Goal: Task Accomplishment & Management: Complete application form

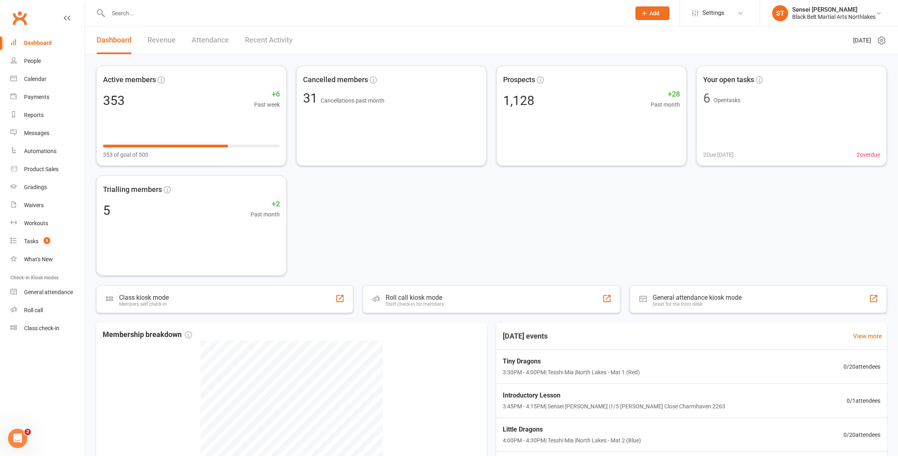
click at [652, 11] on span "Add" at bounding box center [654, 13] width 10 height 6
click at [636, 36] on link "Prospect" at bounding box center [643, 35] width 71 height 18
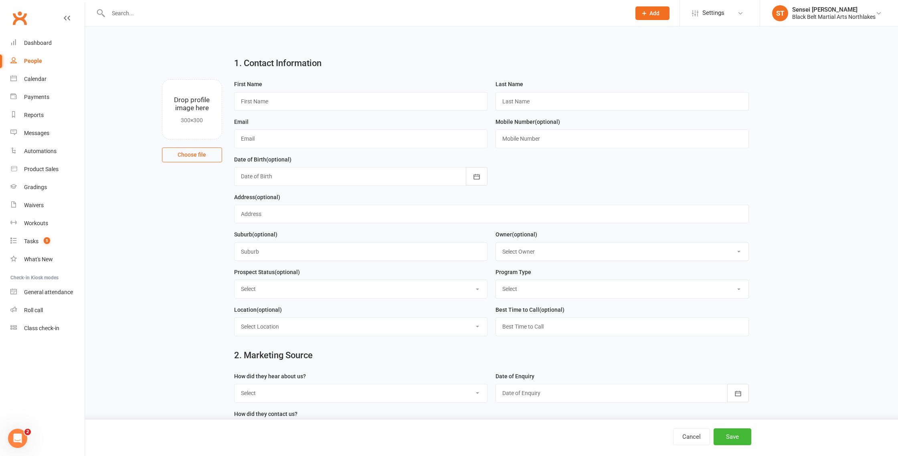
click at [191, 12] on input "text" at bounding box center [365, 13] width 519 height 11
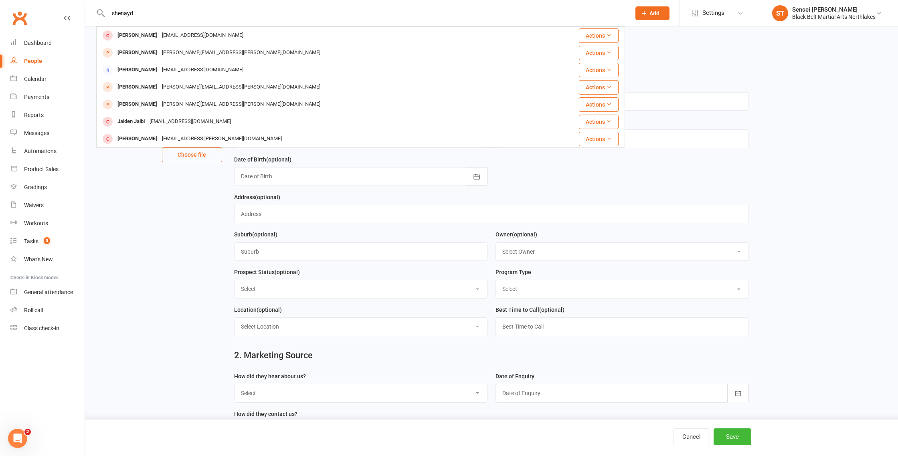
type input "shenayd"
drag, startPoint x: 135, startPoint y: 200, endPoint x: 147, endPoint y: 185, distance: 19.7
click at [136, 200] on main "1. Contact Information Drop profile image here 300×300 Choose file First Name L…" at bounding box center [491, 347] width 790 height 595
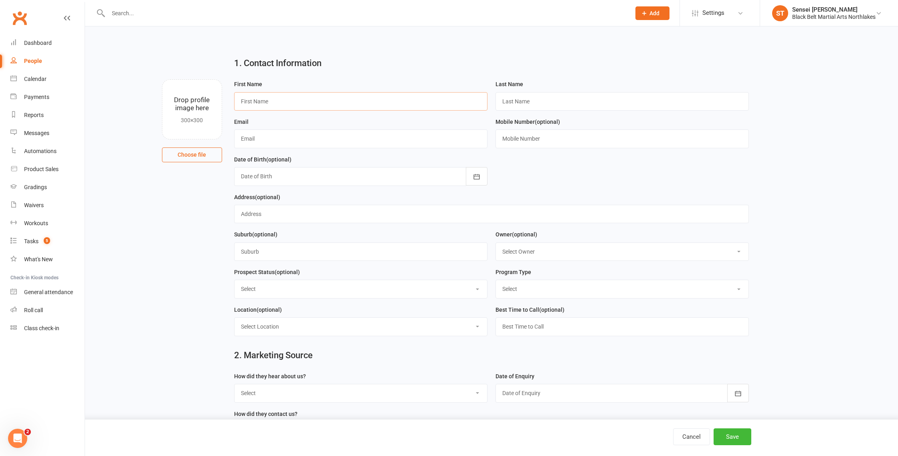
click at [272, 105] on input "text" at bounding box center [360, 101] width 253 height 18
type input "Shenayd"
type input "Stewart"
click at [260, 140] on input "text" at bounding box center [360, 138] width 253 height 18
paste input "shenayd.stewart@hotmail.com"
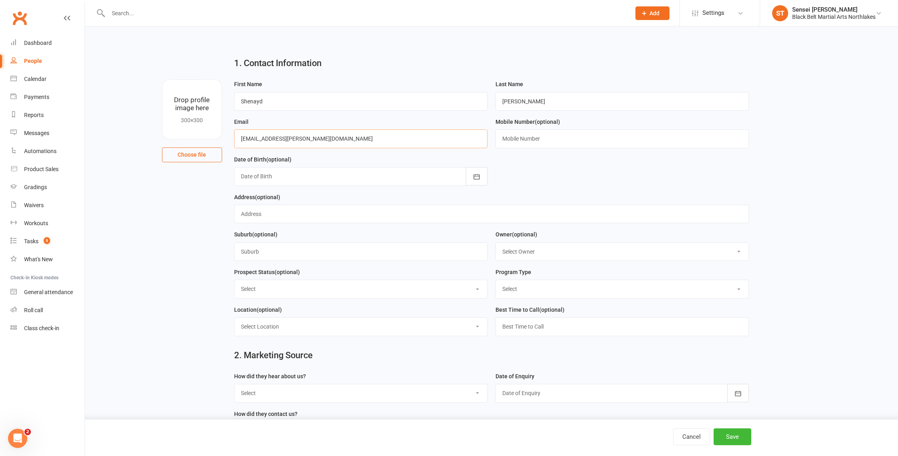
type input "shenayd.stewart@hotmail.com"
click at [518, 143] on input "text" at bounding box center [621, 138] width 253 height 18
paste input "0484137729"
type input "0484137729"
click at [281, 291] on select "Select Lead Contact Booked Intro Confirmed Taught Booked Trial Class 2 Step Int…" at bounding box center [360, 289] width 252 height 18
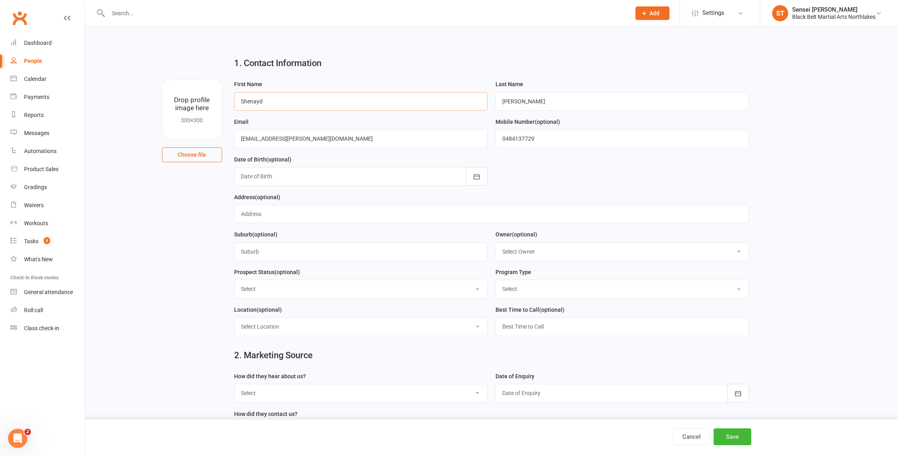
drag, startPoint x: 274, startPoint y: 103, endPoint x: 228, endPoint y: 101, distance: 45.3
click at [230, 101] on div "First Name Shenayd" at bounding box center [360, 98] width 261 height 38
type input "Jakari"
click at [287, 288] on select "Select Lead Contact Booked Intro Confirmed Taught Booked Trial Class 2 Step Int…" at bounding box center [360, 289] width 252 height 18
click at [291, 297] on select "Select Lead Contact Booked Intro Confirmed Taught Booked Trial Class 2 Step Int…" at bounding box center [360, 289] width 252 height 18
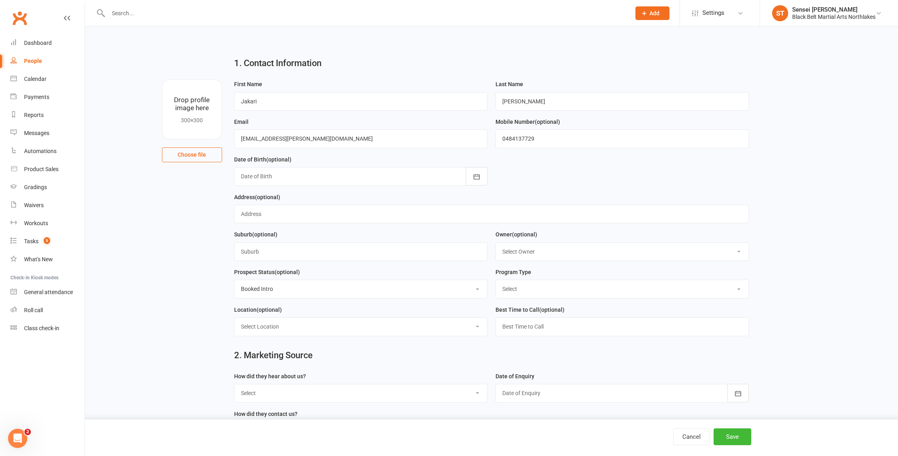
select select "Booked Trial Class"
click at [541, 293] on select "Select Tiny Dragon Lil Dragon Karate Kickboxing Kobudo" at bounding box center [622, 289] width 252 height 18
select select "Tiny Dragon"
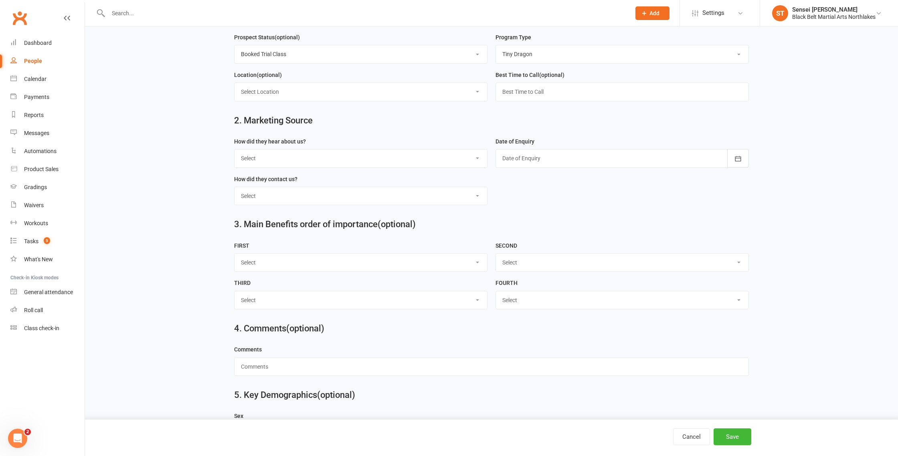
scroll to position [275, 0]
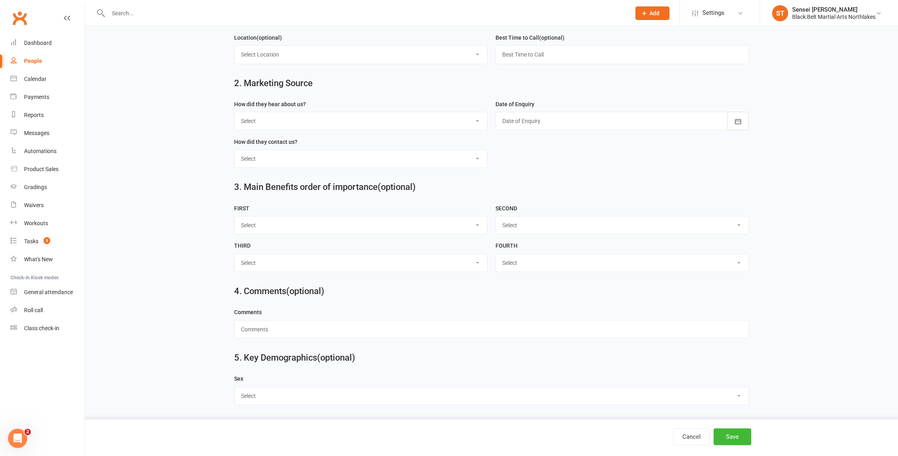
click at [331, 120] on select "Select A1 - Direct Mail A2 - Print Media A3 - Flyer A5 - Radio A6 - Sign A7 - T…" at bounding box center [360, 121] width 252 height 18
select select "C2 - School Sports"
click at [271, 156] on select "Select Phone Walk-in School Initiated Email Website Form Facebook" at bounding box center [360, 159] width 252 height 18
select select "Website Form"
click at [535, 118] on div at bounding box center [621, 121] width 253 height 18
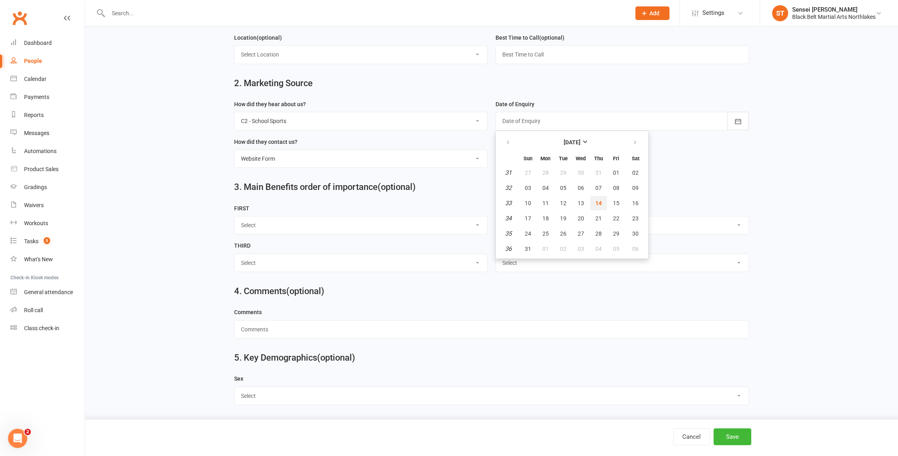
drag, startPoint x: 603, startPoint y: 201, endPoint x: 593, endPoint y: 202, distance: 9.7
click at [602, 201] on button "14" at bounding box center [598, 203] width 17 height 14
type input "14 Aug 2025"
click at [285, 402] on select "Select Male Female Other" at bounding box center [491, 396] width 514 height 18
select select "Male"
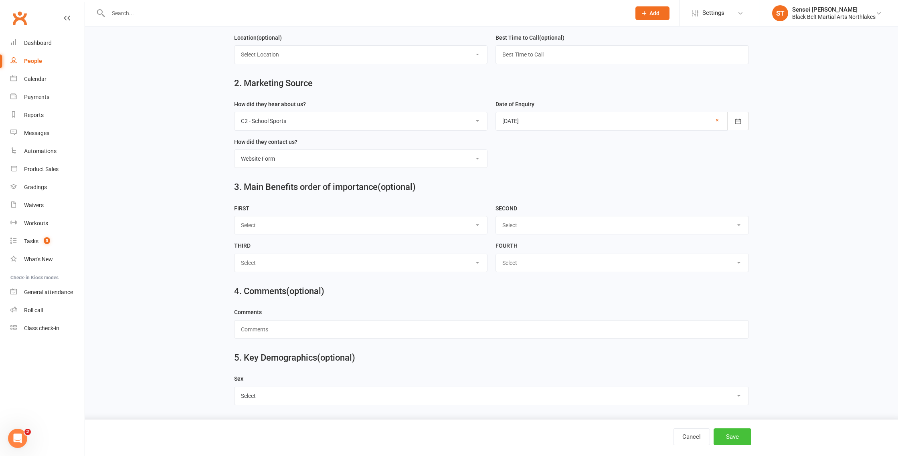
click at [743, 438] on button "Save" at bounding box center [732, 436] width 38 height 17
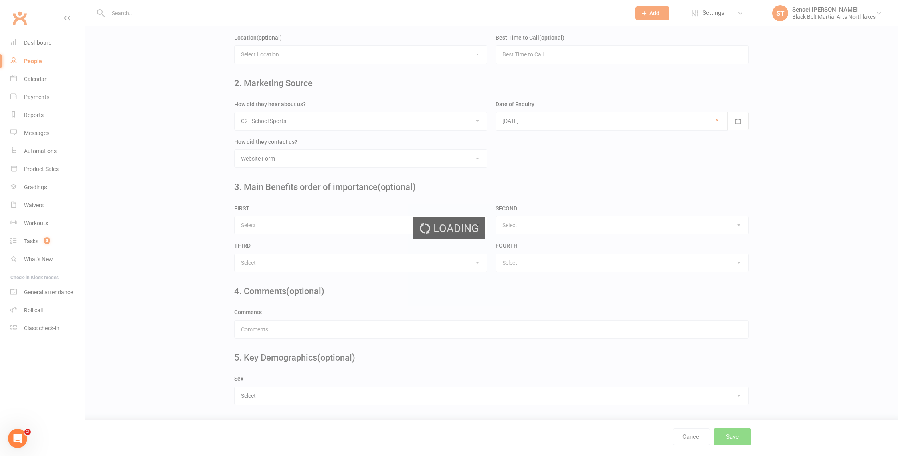
scroll to position [0, 0]
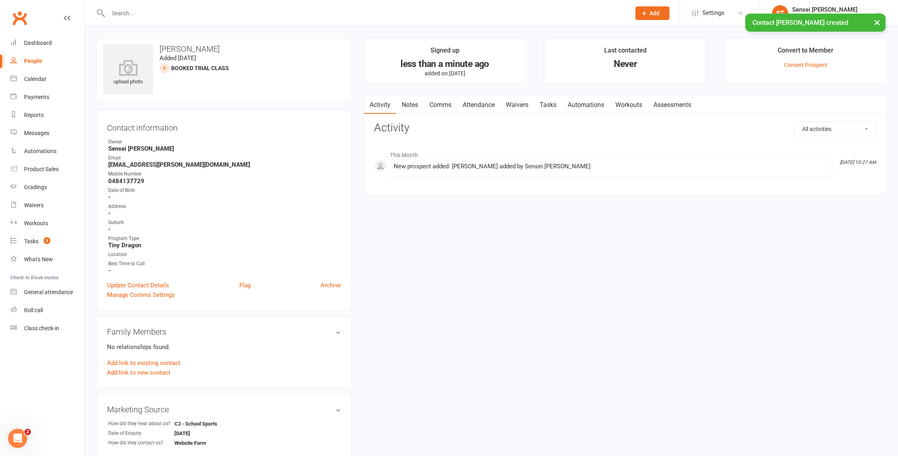
click at [139, 372] on link "Add link to new contact" at bounding box center [138, 373] width 63 height 10
click at [150, 363] on span "Member" at bounding box center [142, 364] width 22 height 7
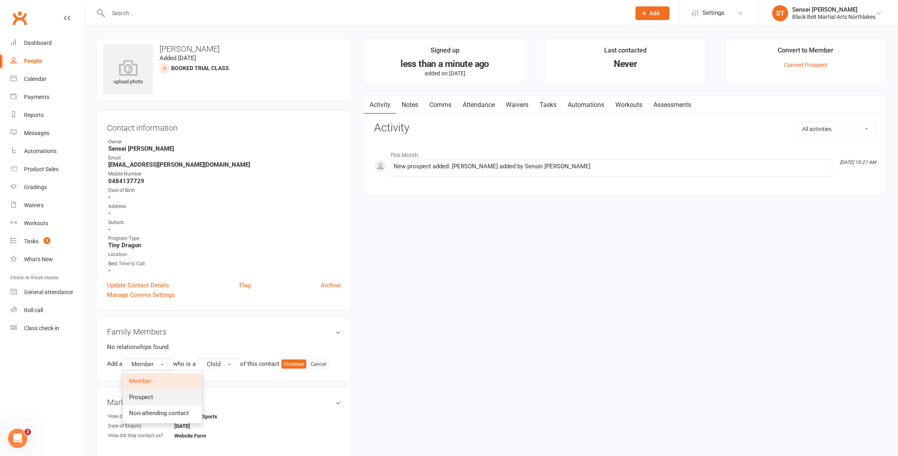
click at [152, 395] on span "Prospect" at bounding box center [141, 397] width 24 height 7
click at [303, 364] on button "Continue" at bounding box center [295, 364] width 25 height 10
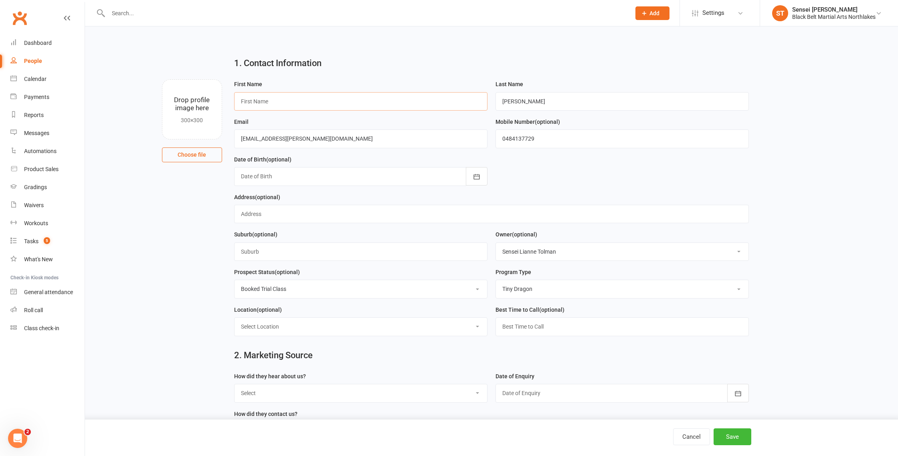
click at [277, 104] on input "text" at bounding box center [360, 101] width 253 height 18
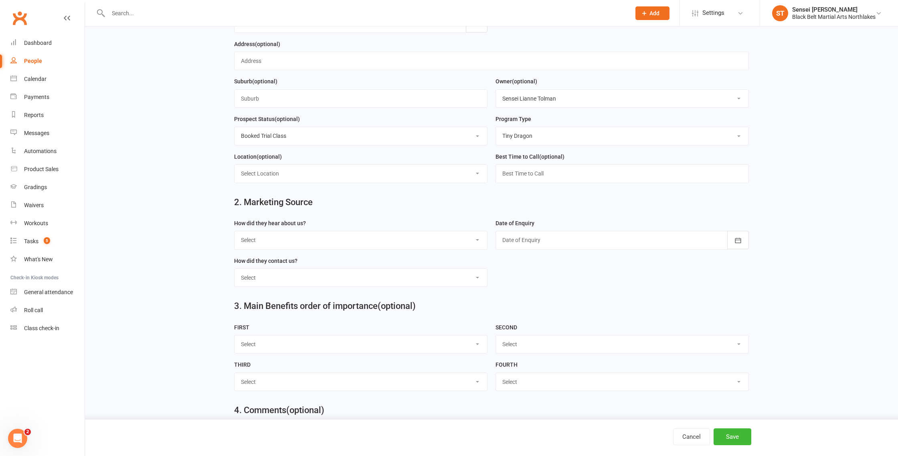
scroll to position [155, 0]
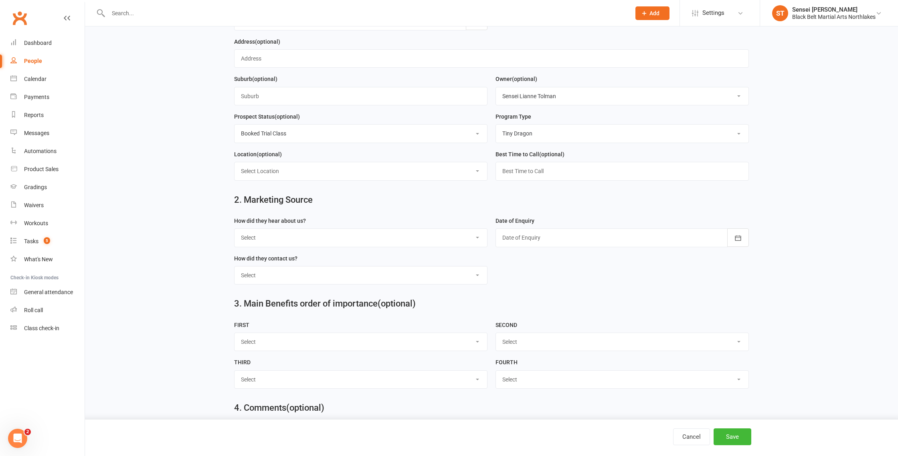
type input "Levi"
click at [317, 241] on select "Select A1 - Direct Mail A2 - Print Media A3 - Flyer A5 - Radio A6 - Sign A7 - T…" at bounding box center [360, 238] width 252 height 18
select select "C2 - School Sports"
click at [589, 244] on div at bounding box center [621, 235] width 253 height 18
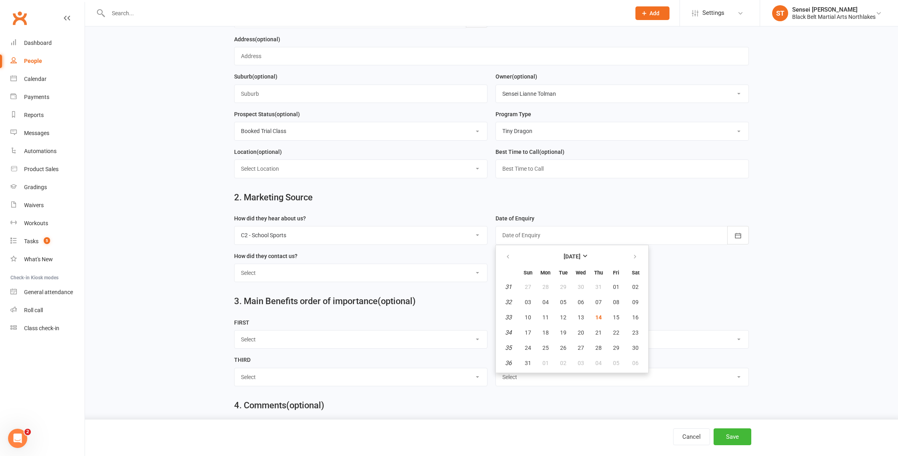
scroll to position [157, 0]
drag, startPoint x: 598, startPoint y: 319, endPoint x: 529, endPoint y: 299, distance: 71.4
click at [598, 319] on span "14" at bounding box center [598, 318] width 6 height 6
type input "14 Aug 2025"
click at [291, 275] on select "Select Phone Walk-in School Initiated Email Website Form Facebook" at bounding box center [360, 273] width 252 height 18
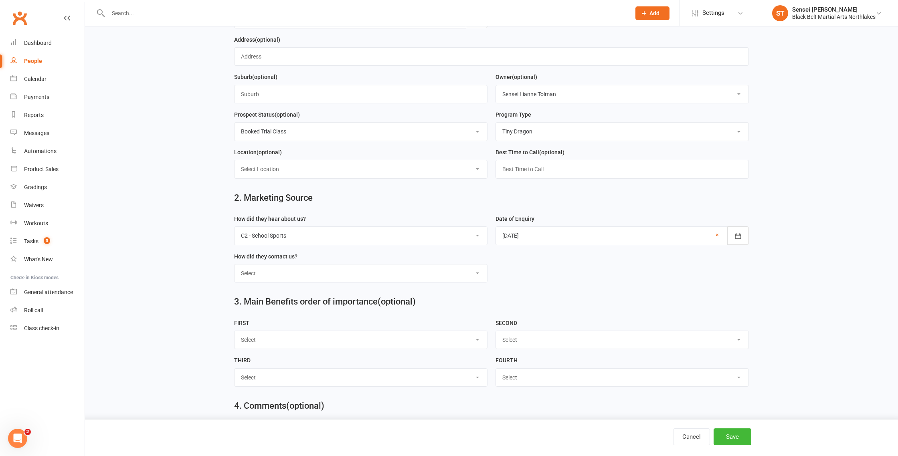
select select "Website Form"
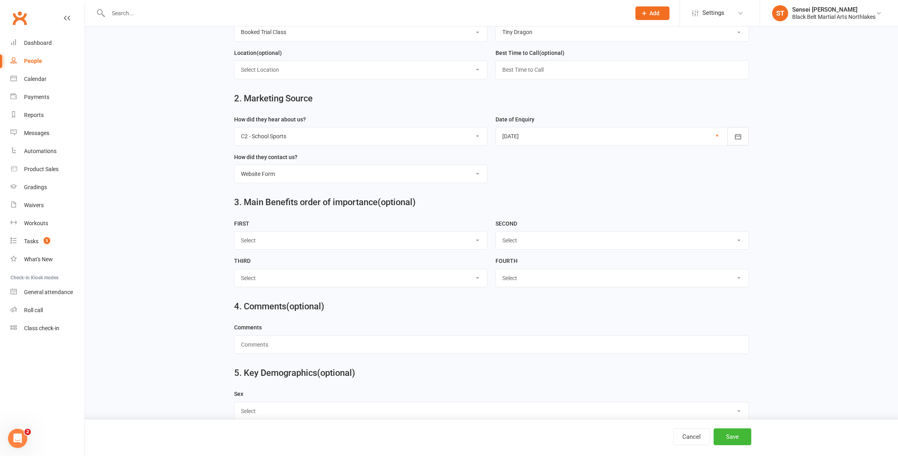
scroll to position [275, 0]
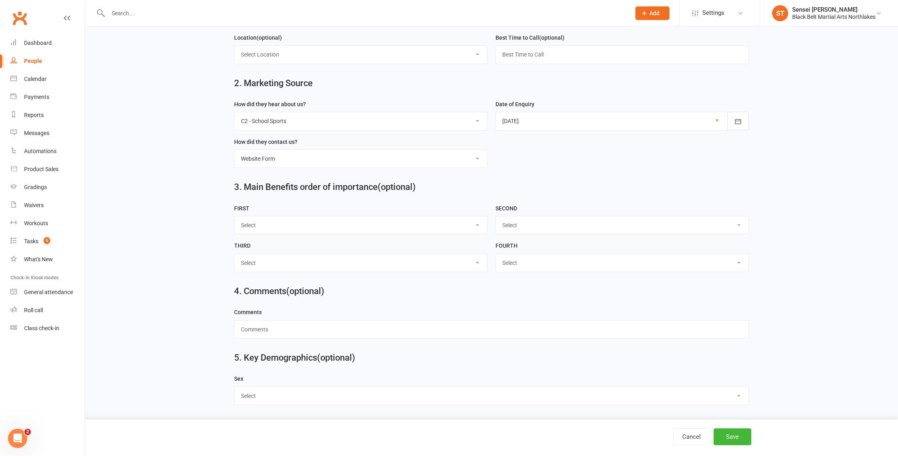
click at [253, 400] on select "Select Male Female Other" at bounding box center [491, 396] width 514 height 18
select select "Male"
click at [731, 436] on button "Save" at bounding box center [732, 436] width 38 height 17
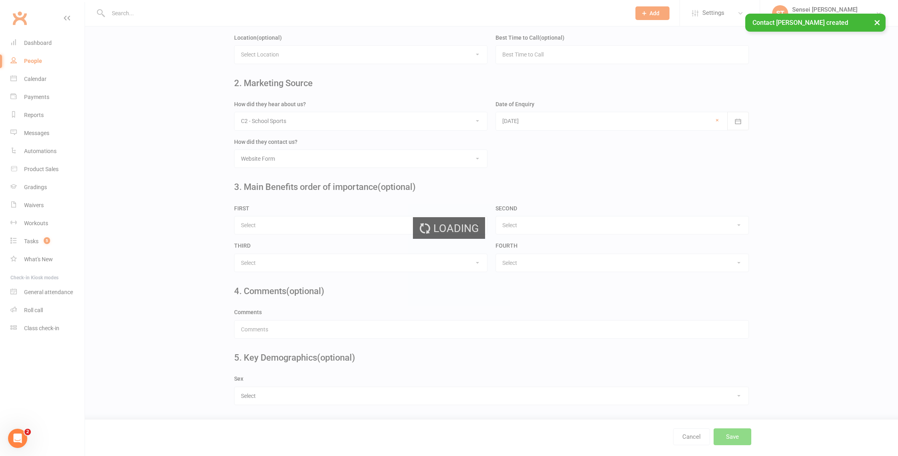
scroll to position [0, 0]
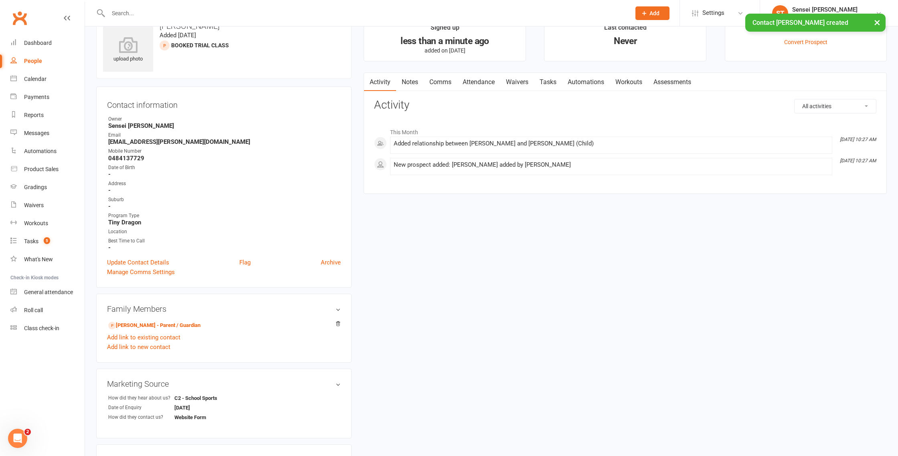
scroll to position [24, 0]
click at [133, 344] on link "Add link to new contact" at bounding box center [138, 346] width 63 height 10
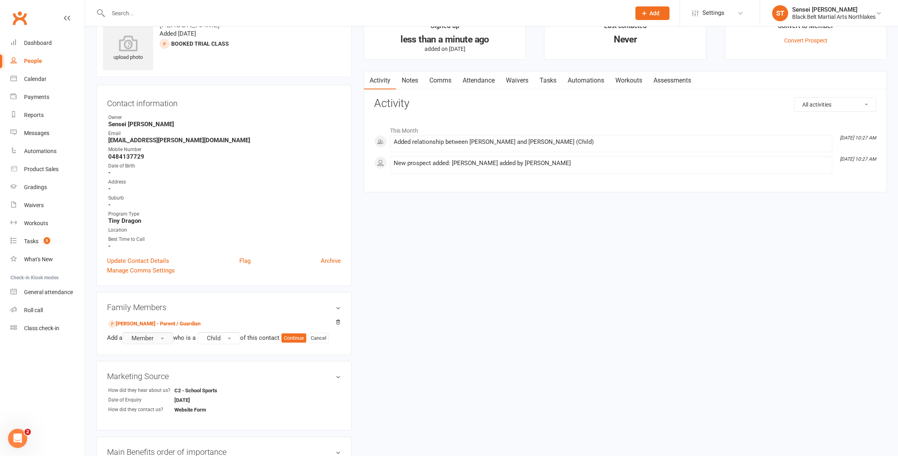
click at [152, 337] on span "Member" at bounding box center [142, 338] width 22 height 7
click at [159, 386] on span "Non-attending contact" at bounding box center [159, 387] width 60 height 7
click at [268, 338] on button "Child" at bounding box center [256, 338] width 42 height 12
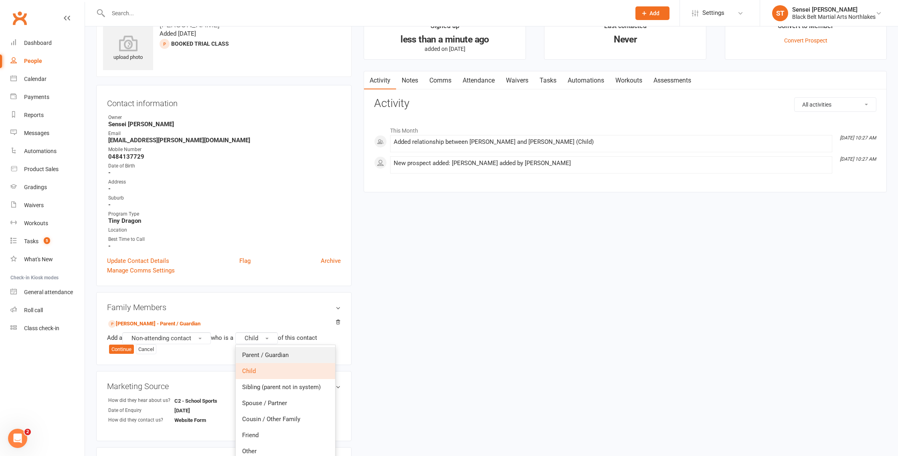
click at [275, 351] on span "Parent / Guardian" at bounding box center [265, 354] width 46 height 7
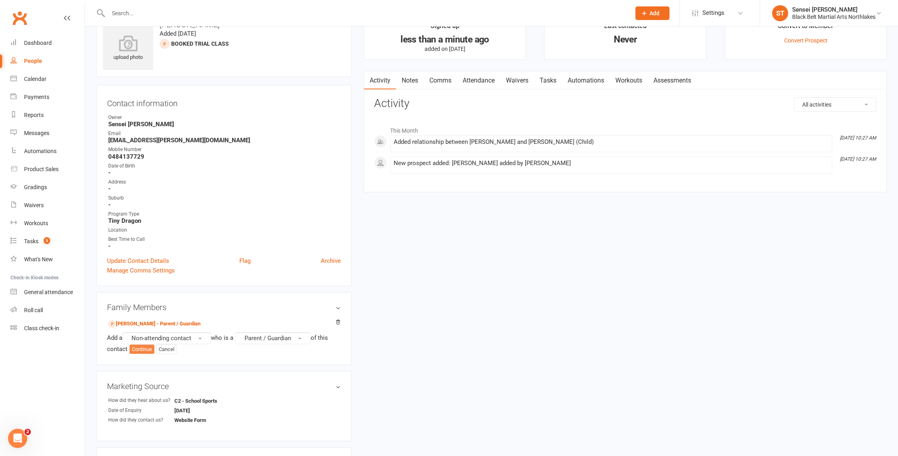
click at [139, 351] on button "Continue" at bounding box center [141, 350] width 25 height 10
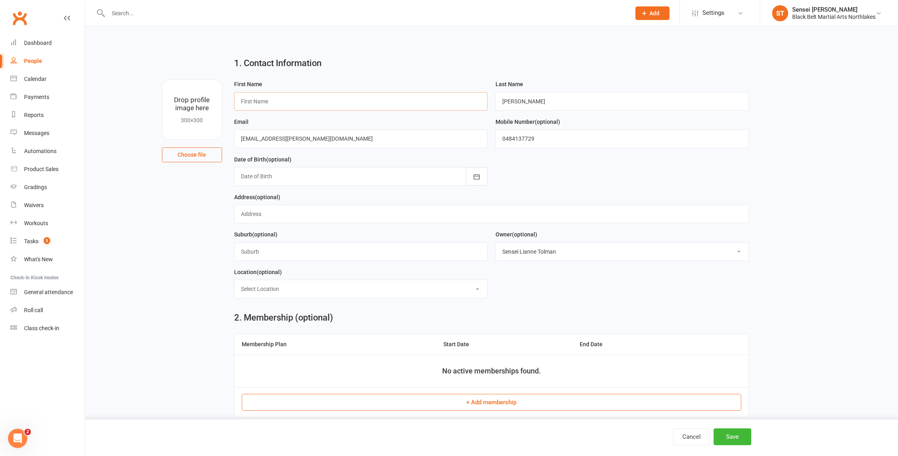
click at [258, 97] on input "text" at bounding box center [360, 101] width 253 height 18
type input "Shenayd"
click at [731, 436] on button "Save" at bounding box center [732, 436] width 38 height 17
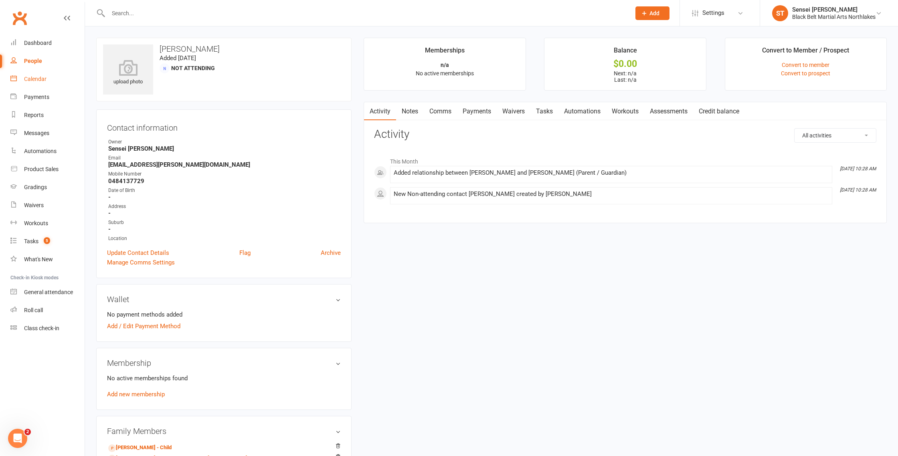
click at [32, 76] on div "Calendar" at bounding box center [35, 79] width 22 height 6
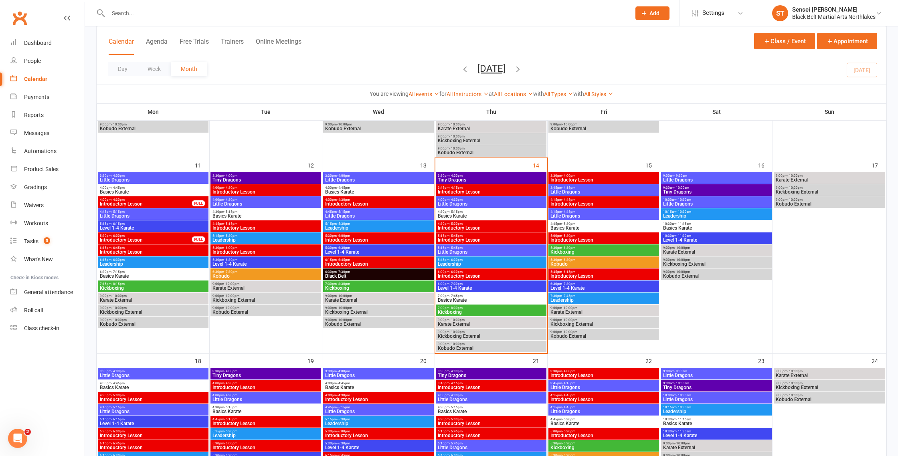
click at [484, 178] on span "Tiny Dragons" at bounding box center [490, 180] width 107 height 5
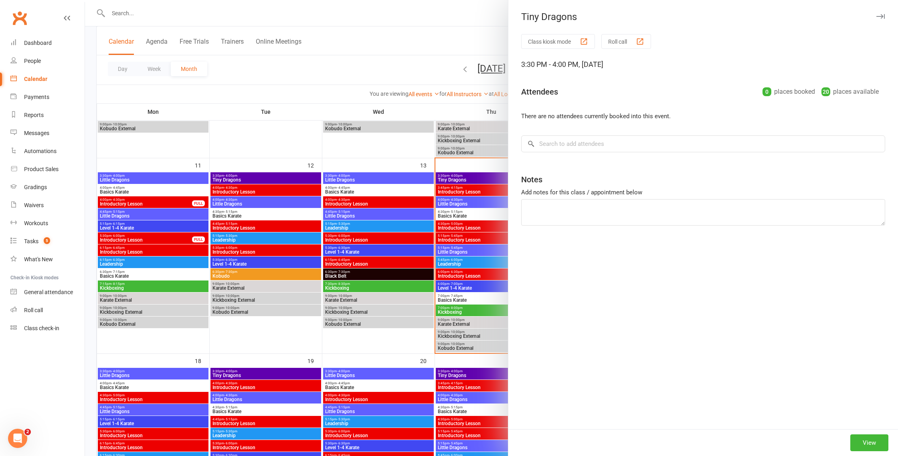
scroll to position [406, 0]
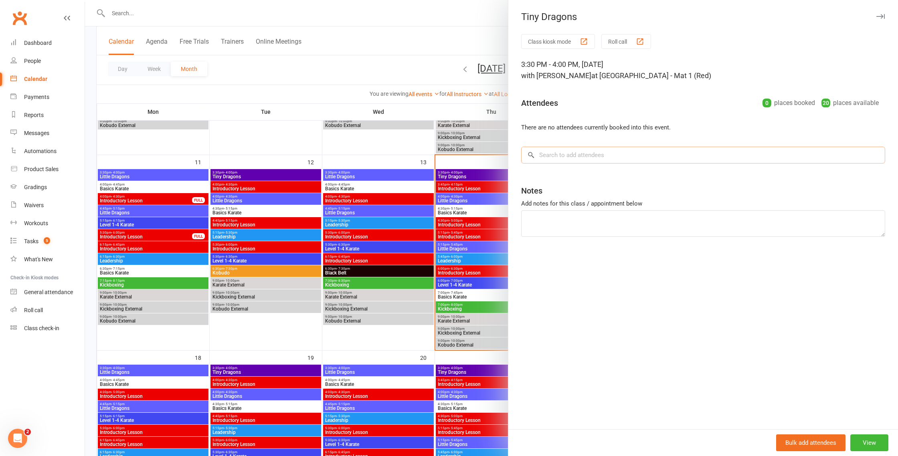
click at [565, 156] on input "search" at bounding box center [703, 155] width 364 height 17
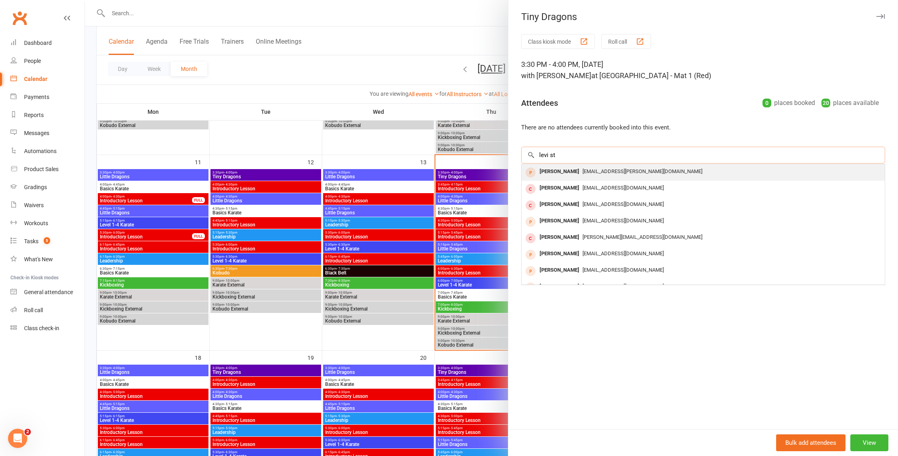
type input "levi st"
click at [559, 173] on div "Levi Stewart" at bounding box center [559, 172] width 46 height 12
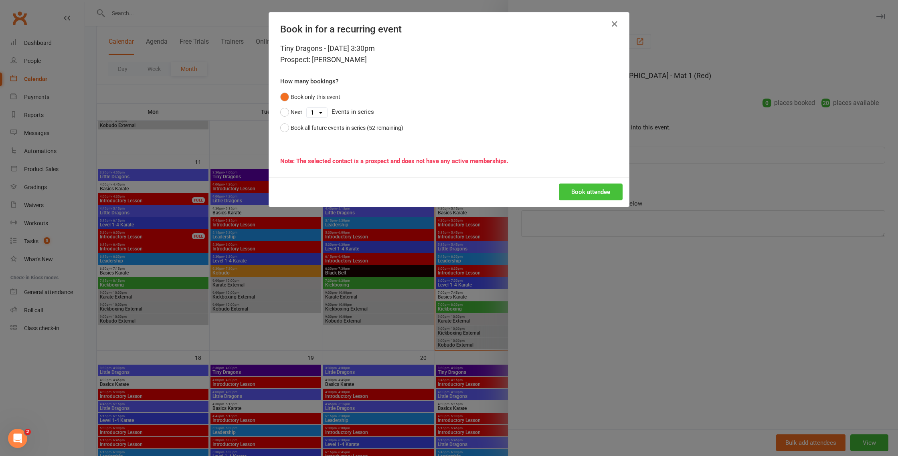
click at [584, 192] on button "Book attendee" at bounding box center [591, 192] width 64 height 17
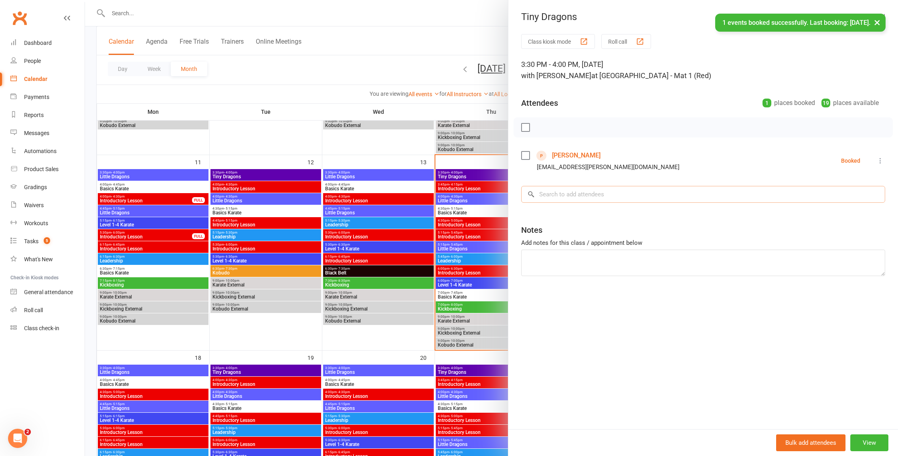
click at [568, 194] on input "search" at bounding box center [703, 194] width 364 height 17
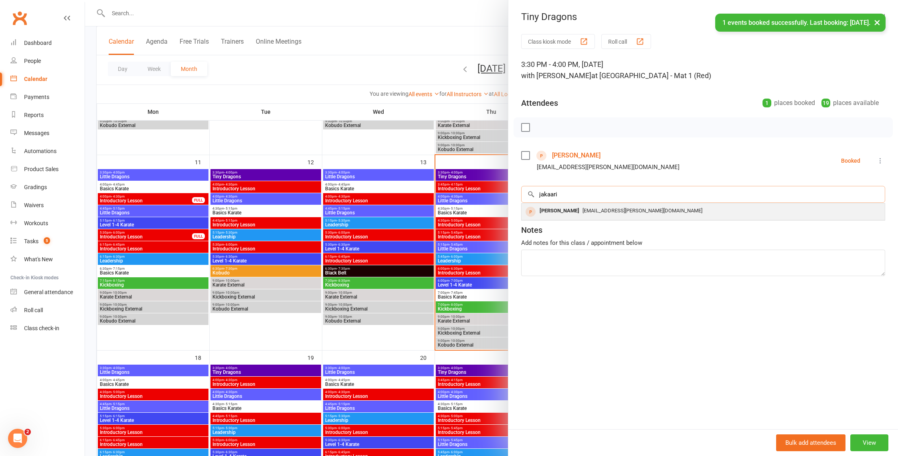
type input "jakaari"
click at [568, 211] on div "Jakari Stewart" at bounding box center [559, 211] width 46 height 12
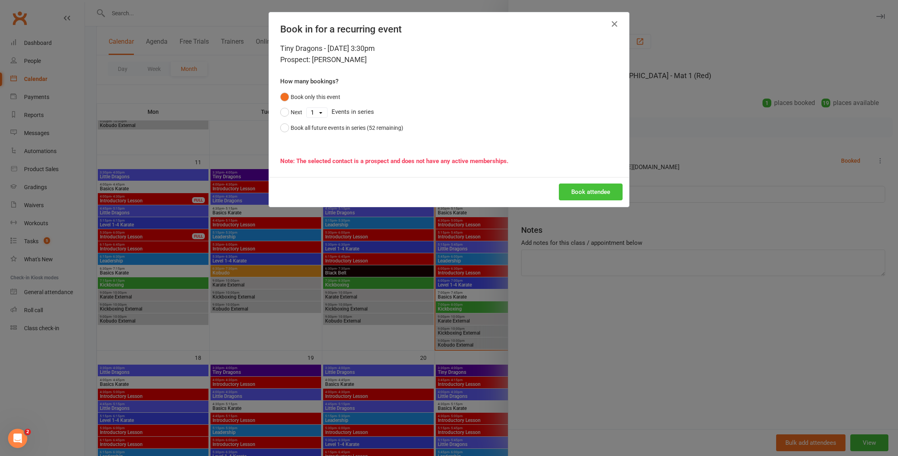
click at [585, 193] on button "Book attendee" at bounding box center [591, 192] width 64 height 17
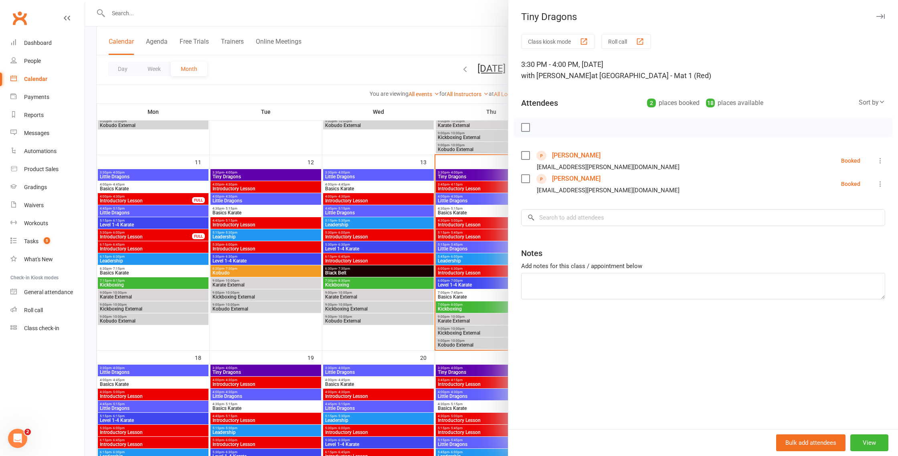
drag, startPoint x: 467, startPoint y: 20, endPoint x: 472, endPoint y: 18, distance: 5.6
click at [467, 20] on div at bounding box center [491, 228] width 813 height 456
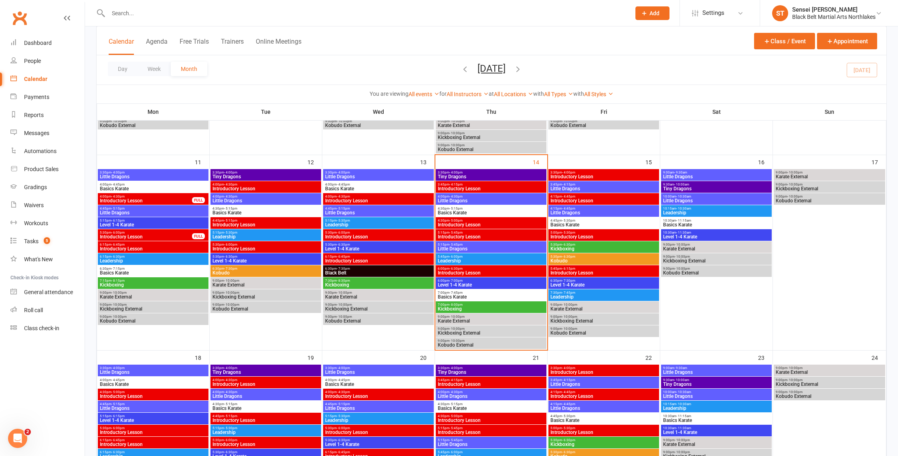
click at [647, 16] on button "Add" at bounding box center [652, 13] width 34 height 14
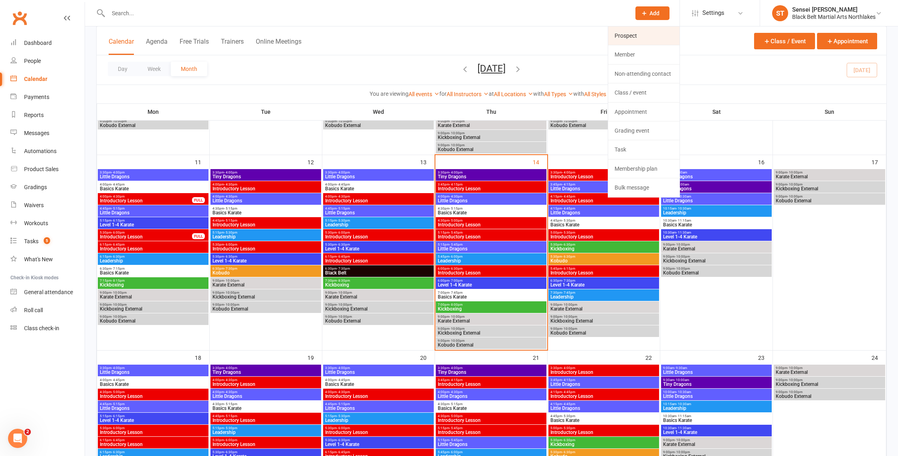
click at [629, 32] on link "Prospect" at bounding box center [643, 35] width 71 height 18
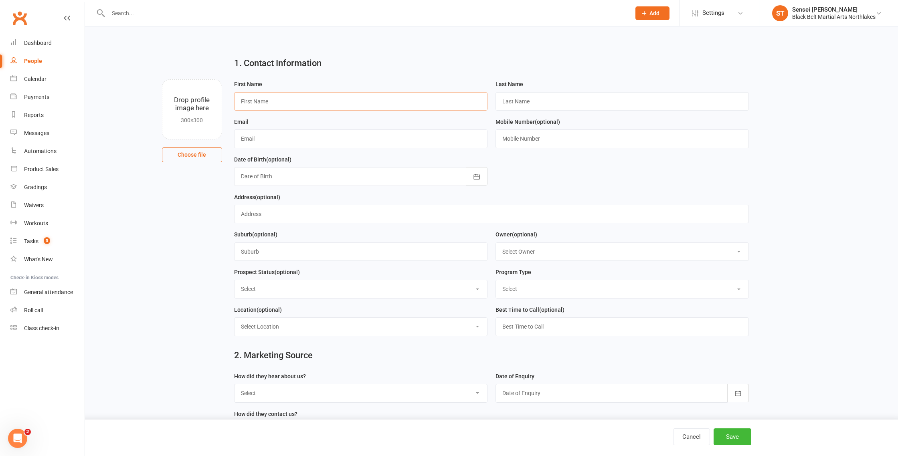
click at [286, 104] on input "text" at bounding box center [360, 101] width 253 height 18
type input "Belinda"
click at [527, 104] on input "text" at bounding box center [621, 101] width 253 height 18
type input "Hyett"
drag, startPoint x: 284, startPoint y: 138, endPoint x: 301, endPoint y: 113, distance: 30.3
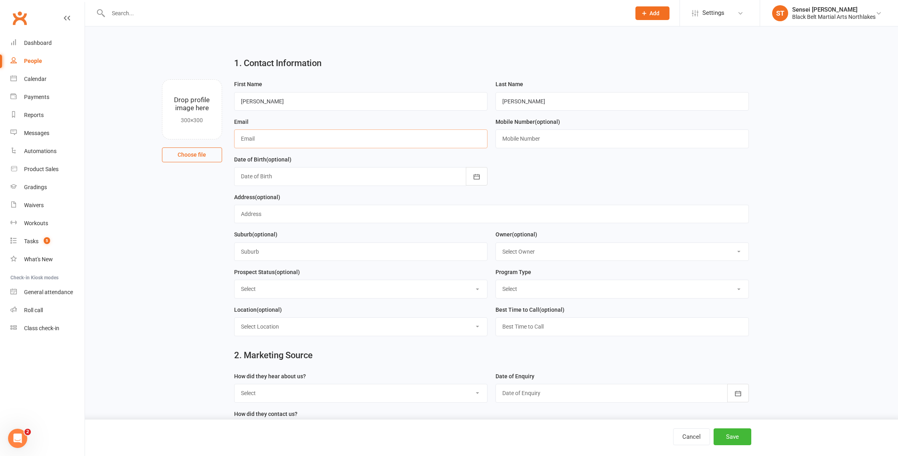
click at [284, 138] on input "text" at bounding box center [360, 138] width 253 height 18
paste input "bells2301@gmail.com"
type input "bells2301@gmail.com"
click at [537, 135] on input "text" at bounding box center [621, 138] width 253 height 18
paste input "0450548631"
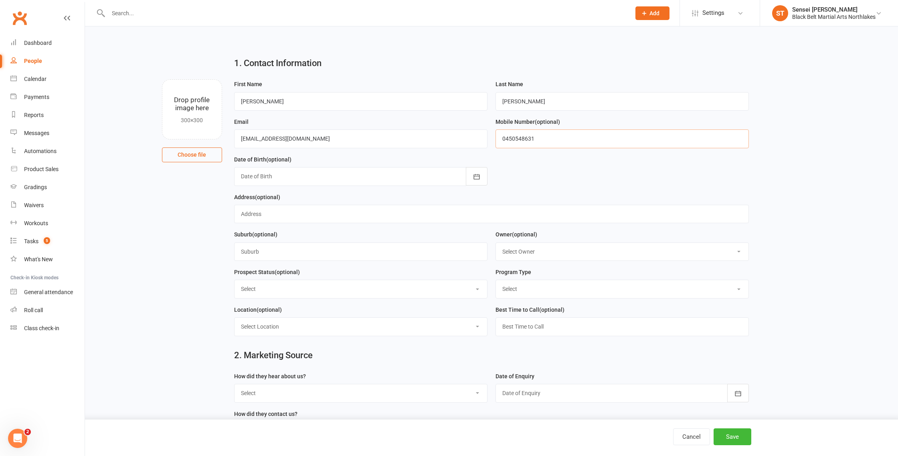
type input "0450548631"
click at [310, 289] on select "Select Lead Contact Booked Intro Confirmed Taught Booked Trial Class 2 Step Int…" at bounding box center [360, 289] width 252 height 18
select select "Lead"
click at [529, 290] on select "Select Tiny Dragon Lil Dragon Karate Kickboxing Kobudo" at bounding box center [622, 289] width 252 height 18
select select "Karate"
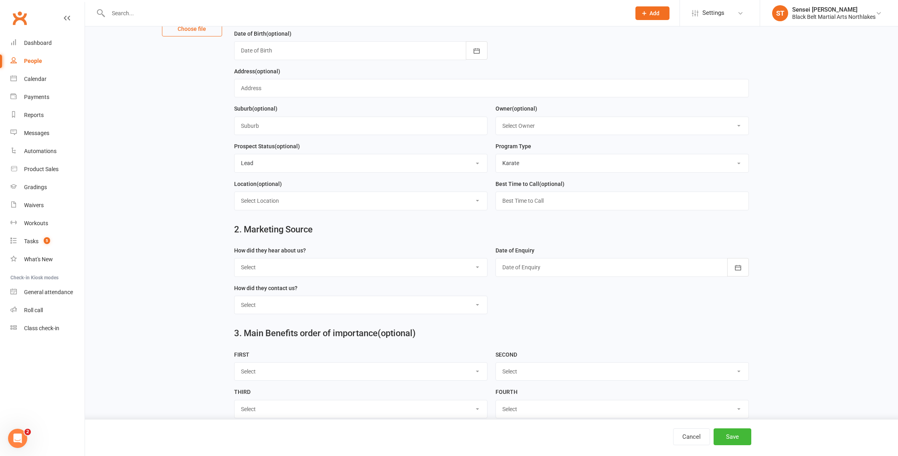
scroll to position [128, 0]
click at [352, 262] on select "Select A1 - Direct Mail A2 - Print Media A3 - Flyer A5 - Radio A6 - Sign A7 - T…" at bounding box center [360, 265] width 252 height 18
select select "S4 - Search Engine"
click at [578, 265] on div at bounding box center [621, 265] width 253 height 18
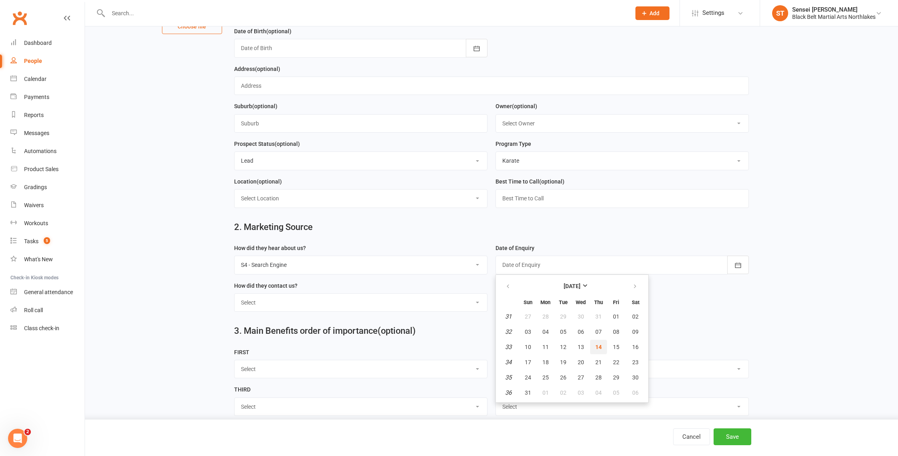
click at [597, 348] on span "14" at bounding box center [598, 347] width 6 height 6
type input "14 Aug 2025"
click at [295, 305] on select "Select Phone Walk-in School Initiated Email Website Form Facebook" at bounding box center [360, 303] width 252 height 18
select select "Website Form"
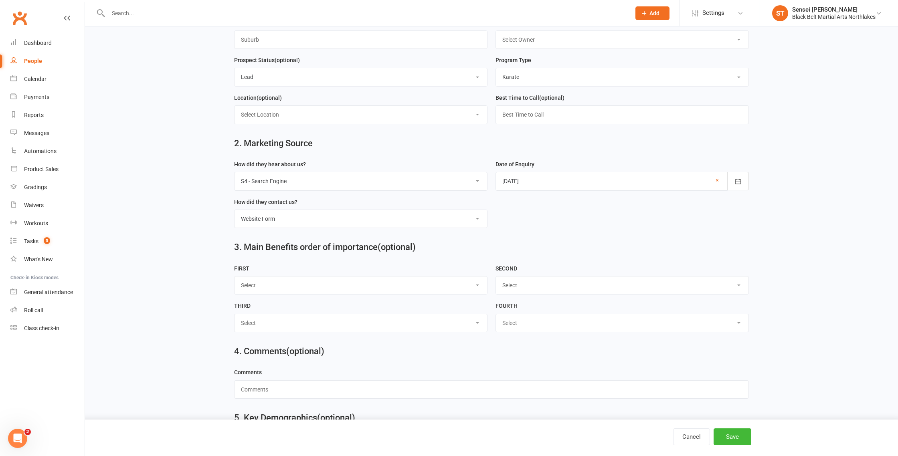
scroll to position [275, 0]
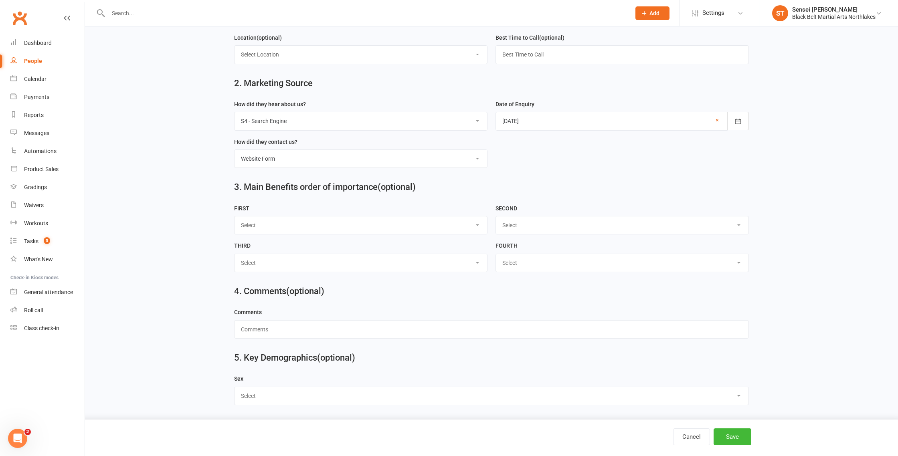
click at [266, 394] on select "Select Male Female Other" at bounding box center [491, 396] width 514 height 18
select select "Female"
click at [743, 437] on button "Save" at bounding box center [732, 436] width 38 height 17
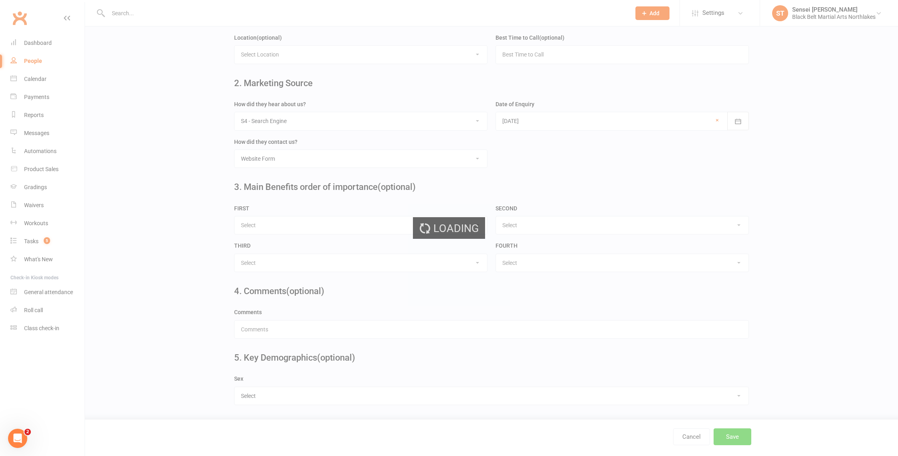
scroll to position [0, 0]
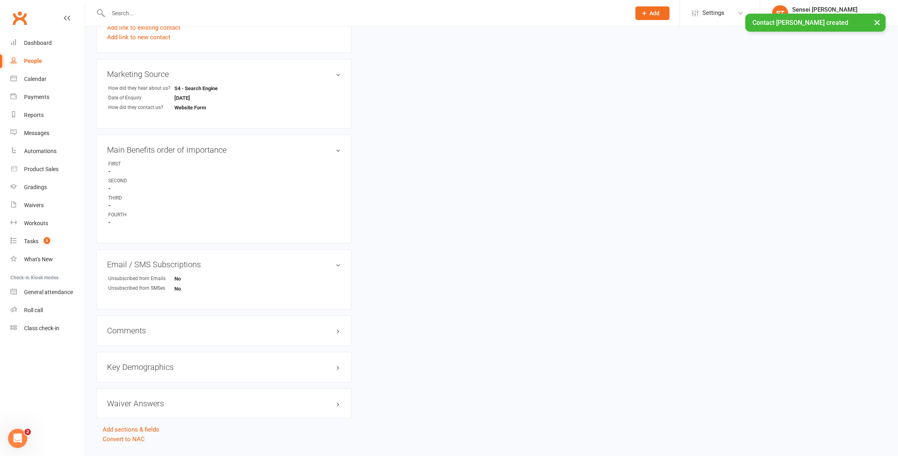
scroll to position [353, 0]
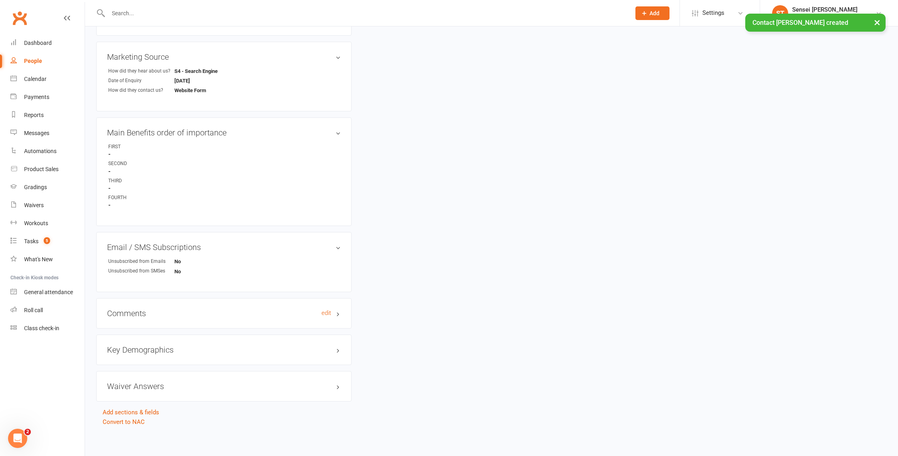
click at [127, 313] on h3 "Comments edit" at bounding box center [224, 313] width 234 height 9
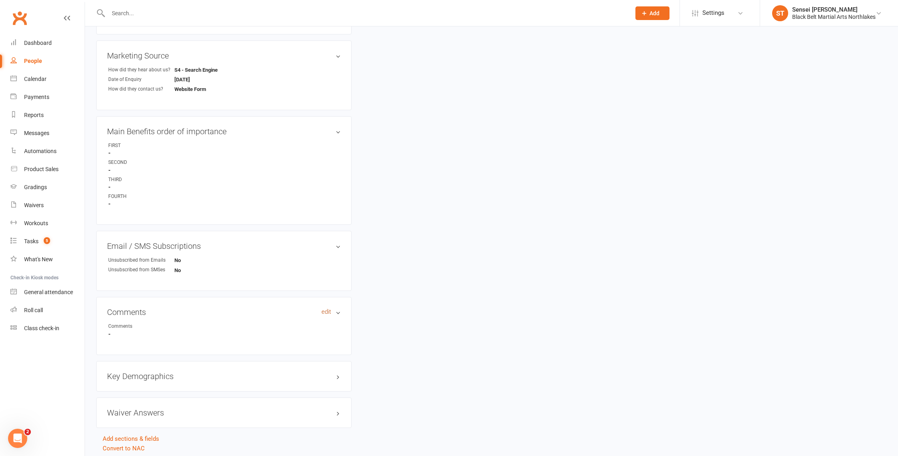
click at [325, 309] on link "edit" at bounding box center [326, 312] width 10 height 7
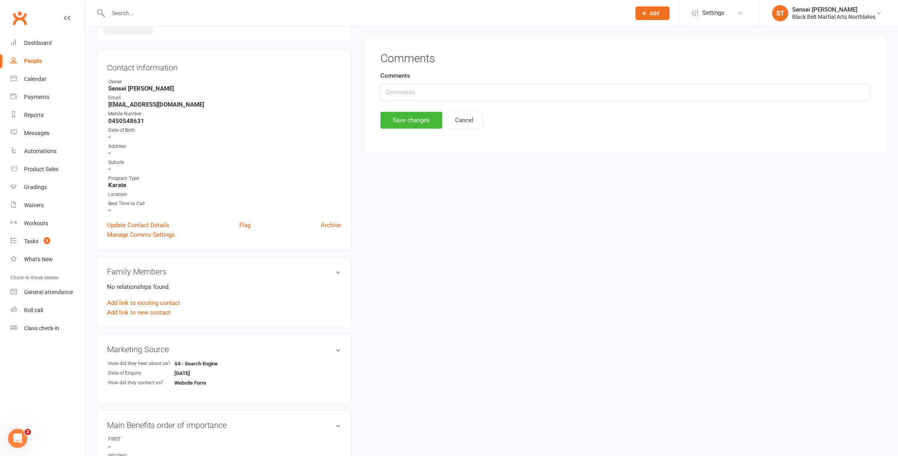
scroll to position [55, 0]
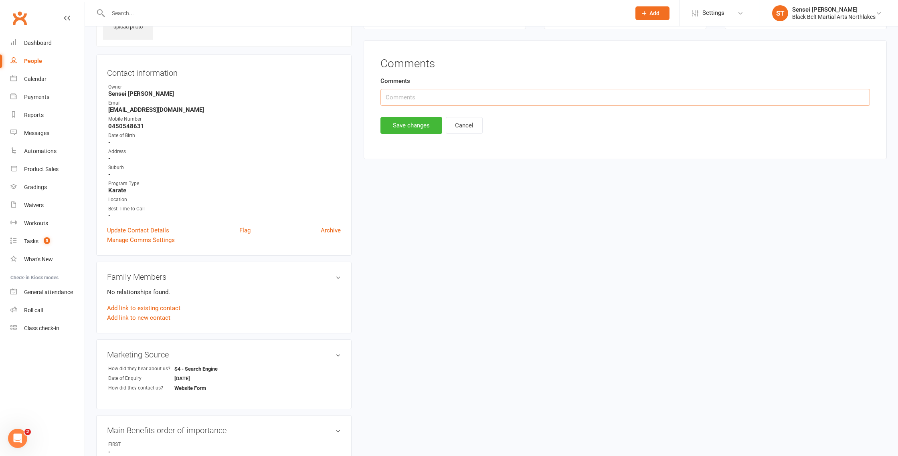
click at [404, 96] on input "text" at bounding box center [624, 97] width 489 height 17
paste input "My 15 year old has autism and lacks self confidence and self esteem. Im hoping …"
type input "My 15 year old has autism and lacks self confidence and self esteem. Im hoping …"
click at [414, 125] on button "Save changes" at bounding box center [411, 125] width 62 height 17
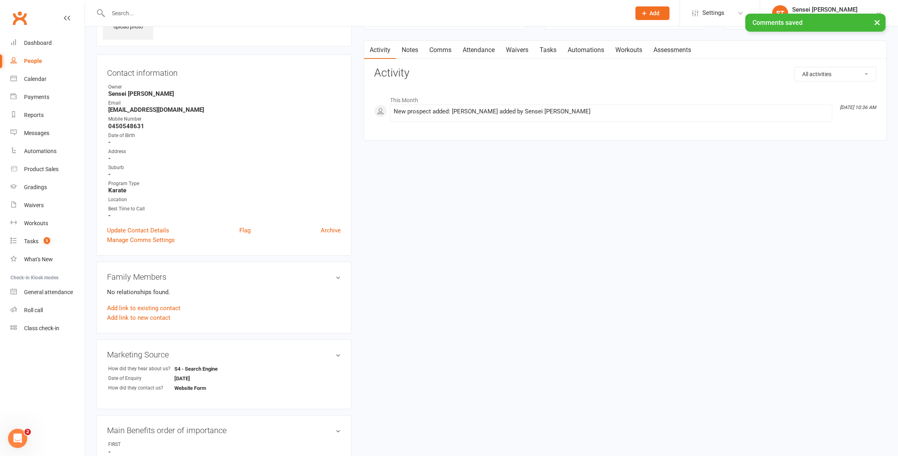
click at [412, 52] on link "Notes" at bounding box center [410, 50] width 28 height 18
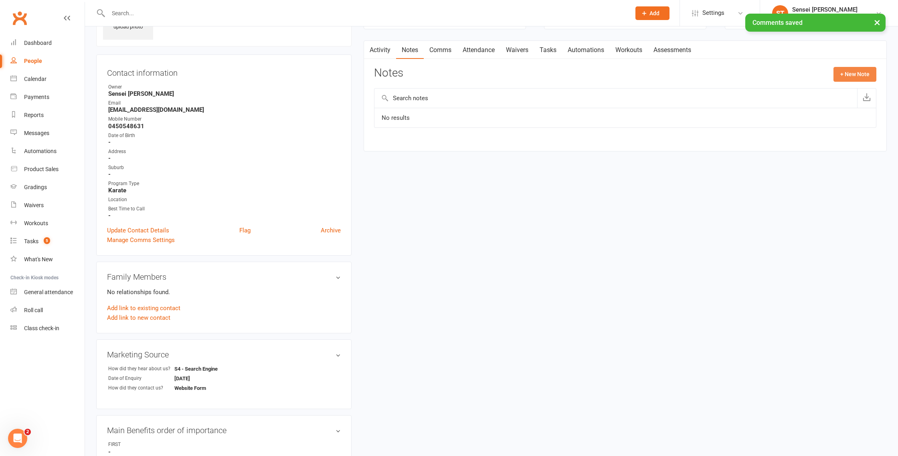
click at [845, 74] on button "+ New Note" at bounding box center [854, 74] width 43 height 14
click at [425, 105] on input "text" at bounding box center [625, 107] width 502 height 17
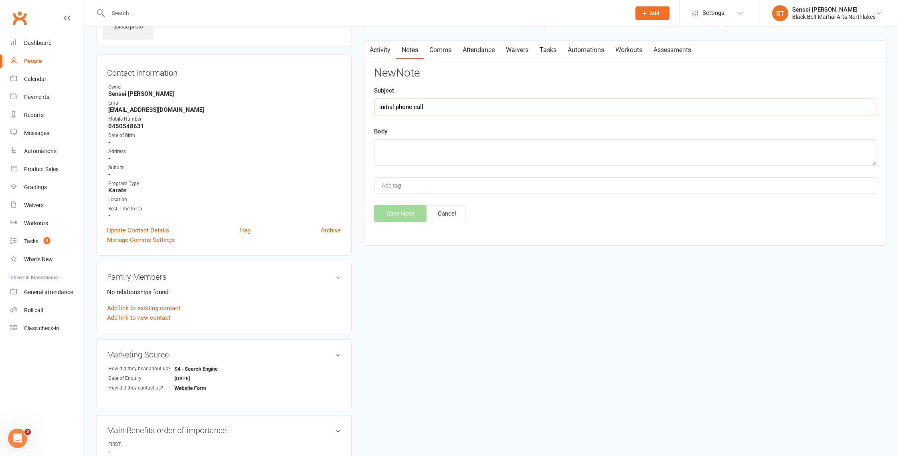
type input "initial phone call"
click at [386, 146] on textarea at bounding box center [625, 152] width 502 height 26
type textarea "no answer left msge"
click at [407, 213] on button "Save Note" at bounding box center [400, 213] width 52 height 17
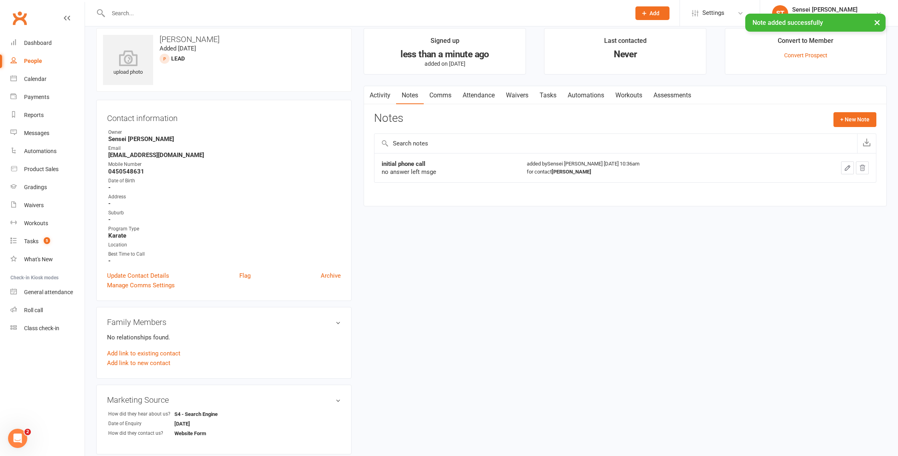
scroll to position [6, 0]
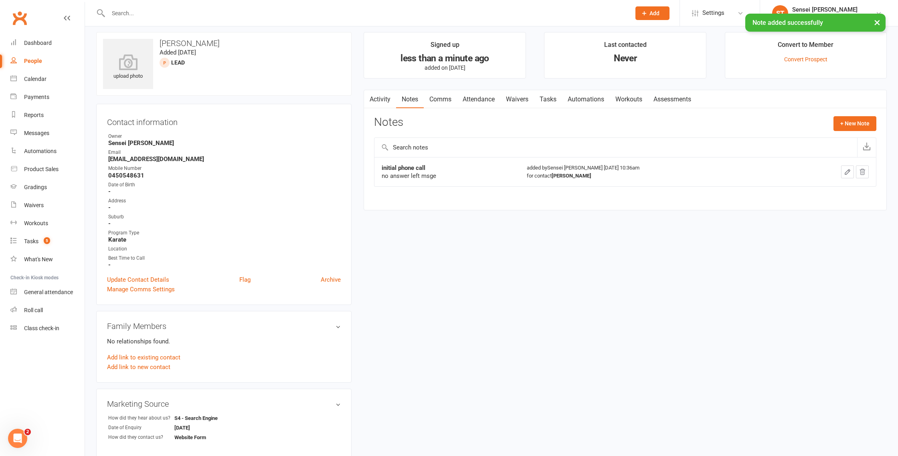
click at [148, 12] on input "text" at bounding box center [365, 13] width 519 height 11
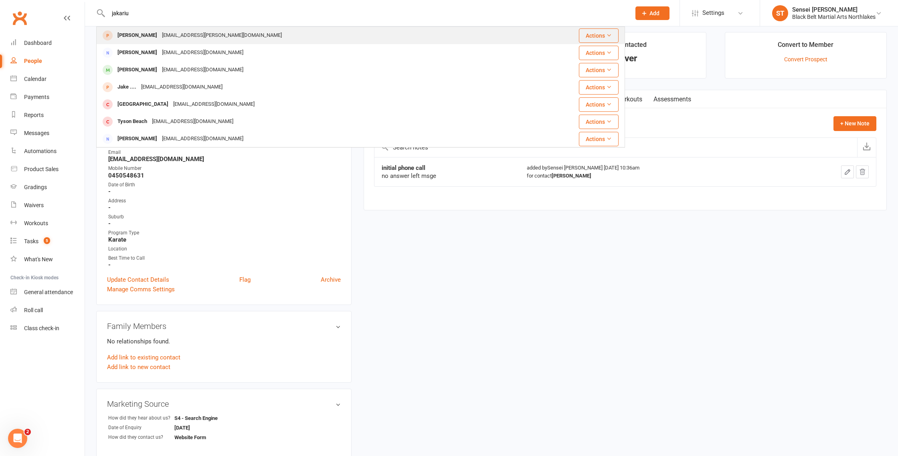
type input "jakariu"
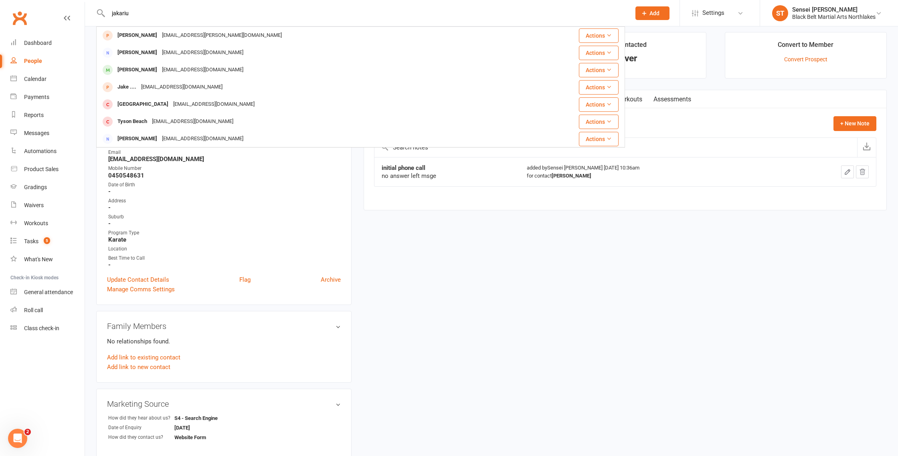
click at [137, 34] on div "Jakari Stewart" at bounding box center [137, 36] width 44 height 12
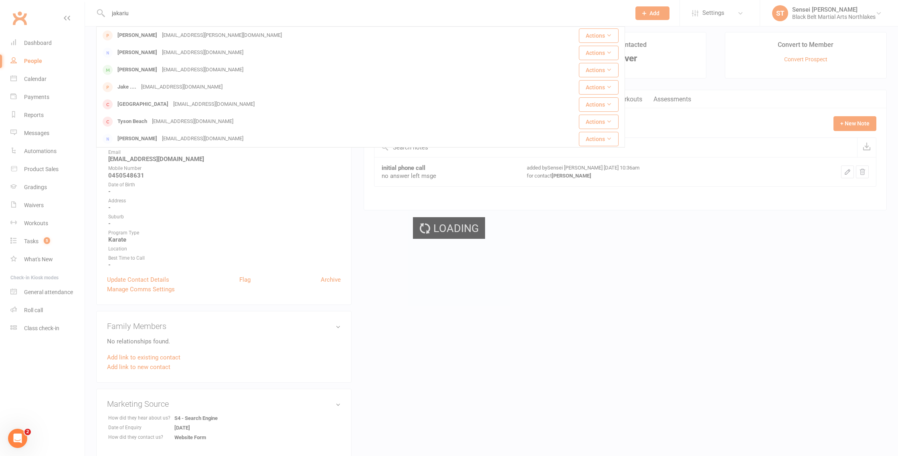
scroll to position [5, 0]
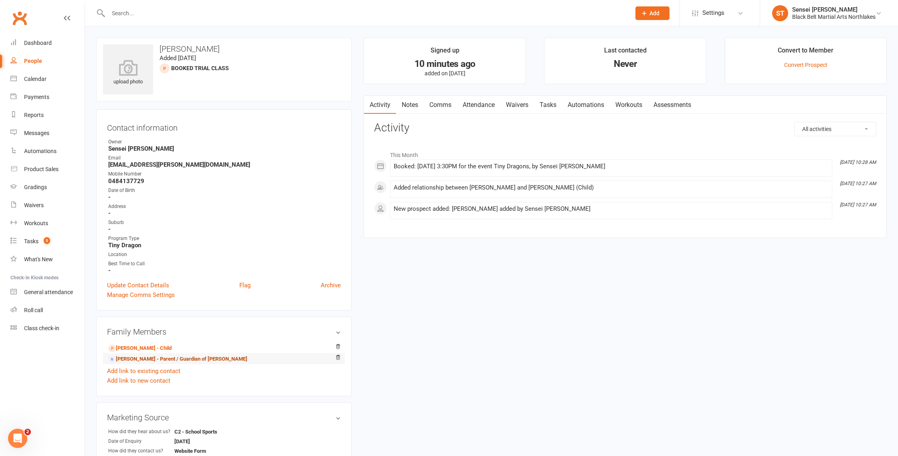
click at [136, 359] on link "Shenayd Stewart - Parent / Guardian of Levi Stewart" at bounding box center [177, 359] width 139 height 8
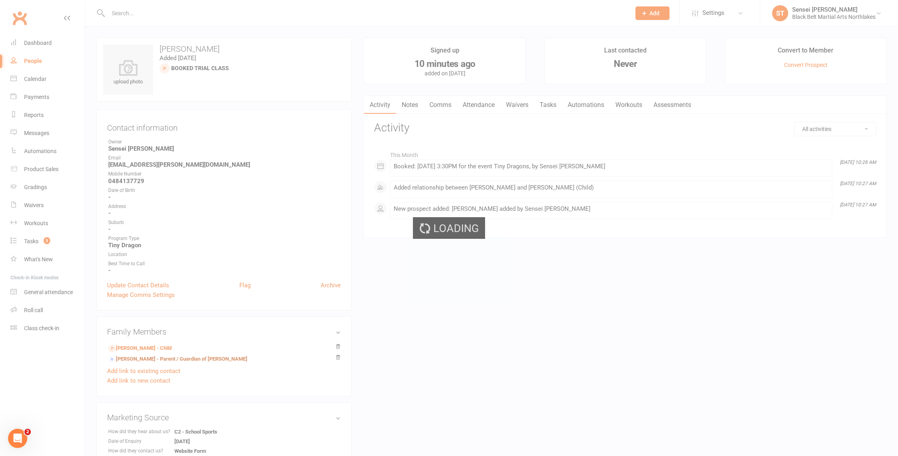
scroll to position [2, 0]
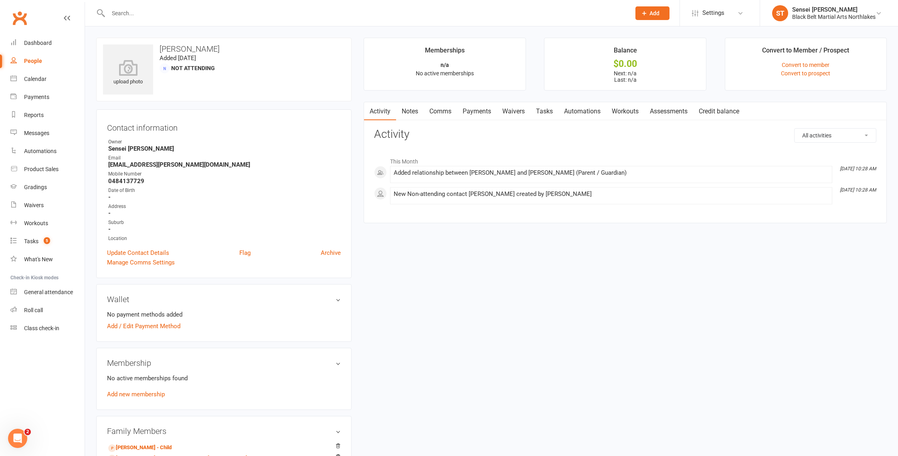
click at [408, 113] on link "Notes" at bounding box center [410, 111] width 28 height 18
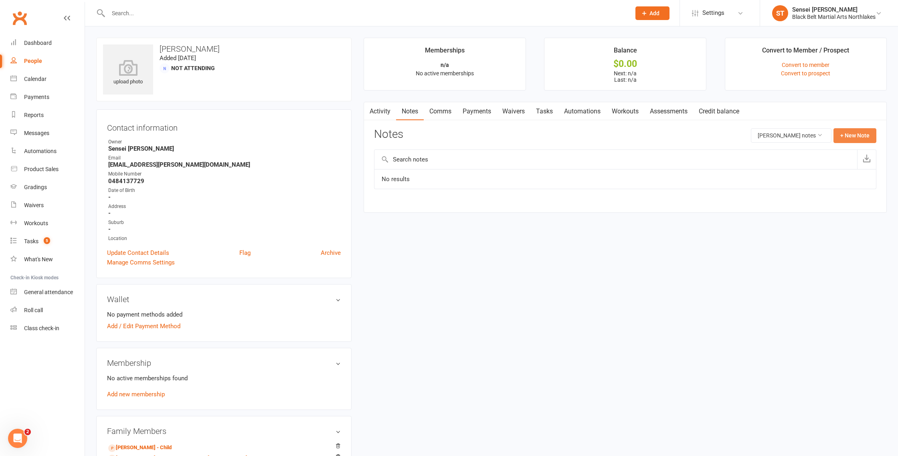
click at [849, 135] on button "+ New Note" at bounding box center [854, 135] width 43 height 14
click at [412, 172] on input "text" at bounding box center [625, 168] width 502 height 17
type input "initial phone call"
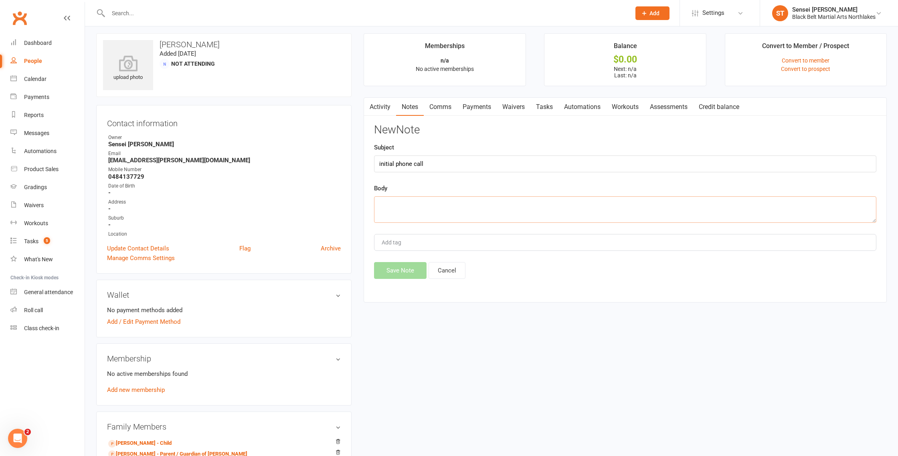
click at [396, 208] on textarea at bounding box center [625, 209] width 502 height 26
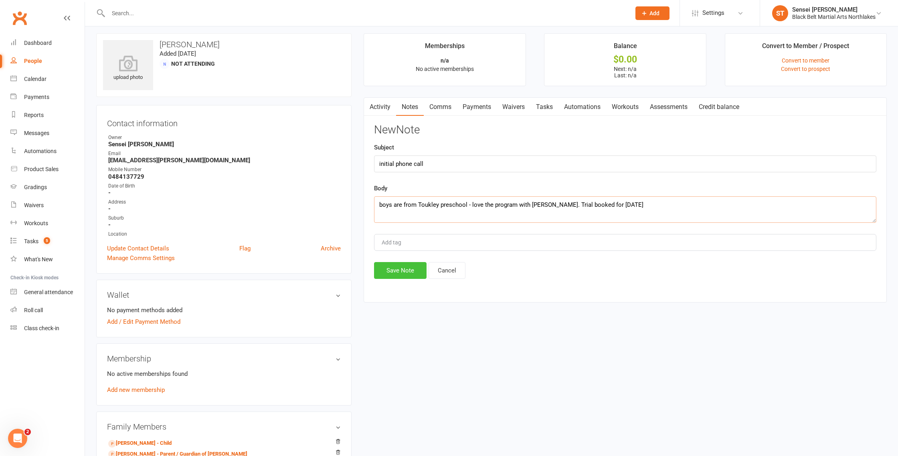
type textarea "boys are from Toukley preschool - love the program with Sensei Bec. Trial booke…"
click at [400, 270] on button "Save Note" at bounding box center [400, 270] width 52 height 17
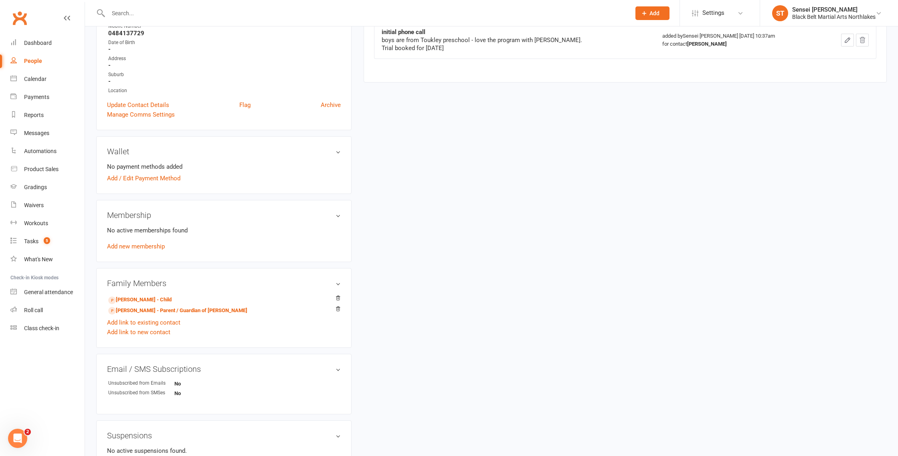
scroll to position [0, 0]
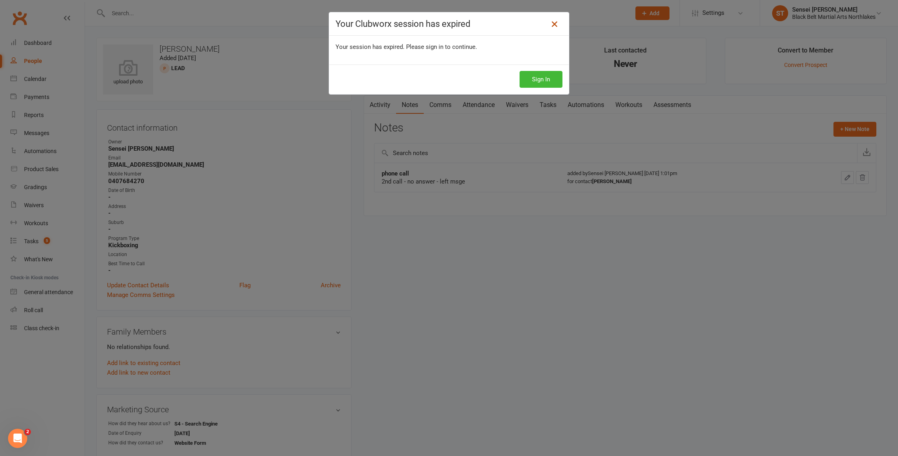
click at [554, 27] on icon at bounding box center [554, 24] width 10 height 10
